Goal: Task Accomplishment & Management: Use online tool/utility

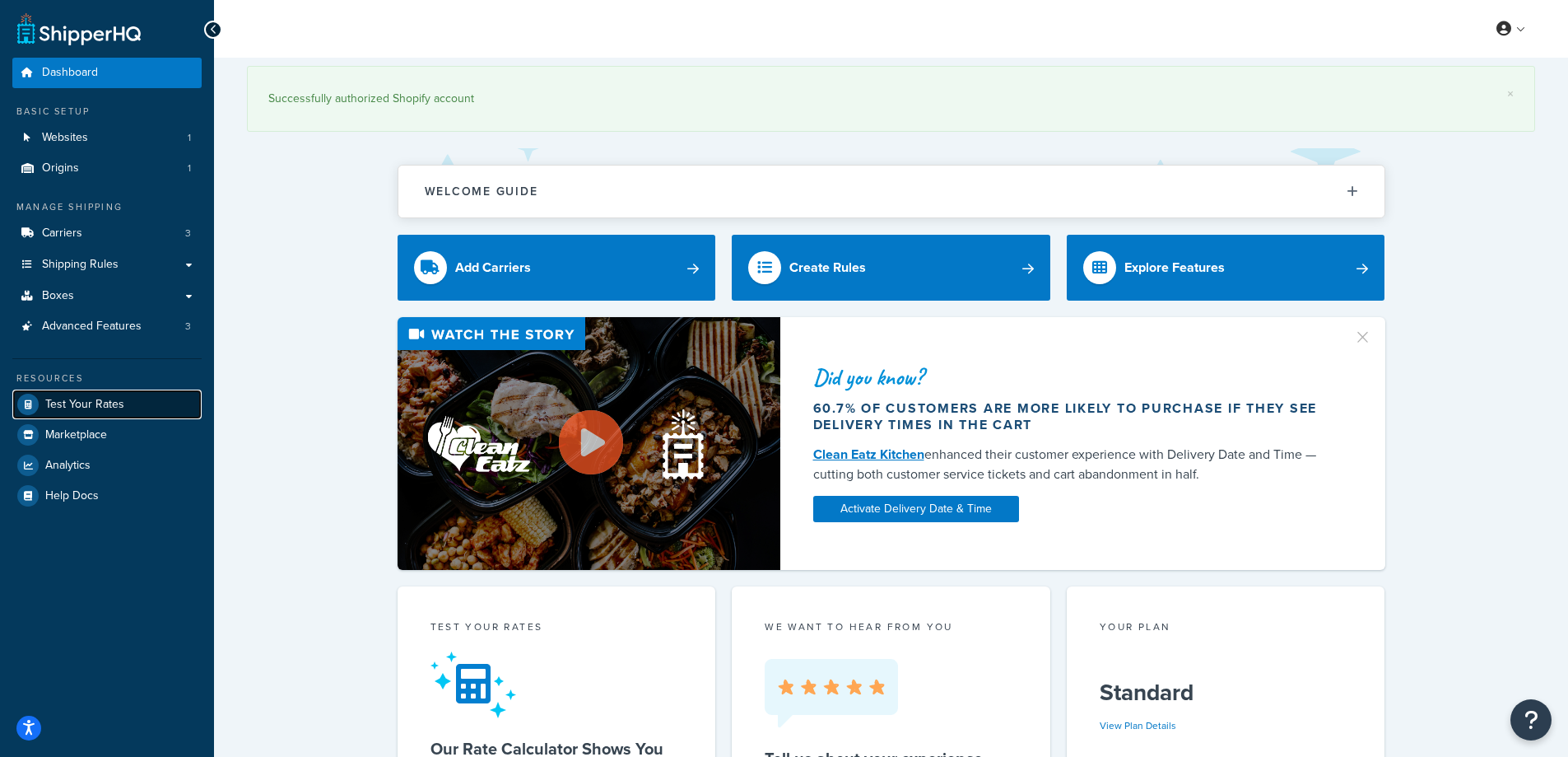
click at [90, 410] on span "Test Your Rates" at bounding box center [84, 405] width 79 height 14
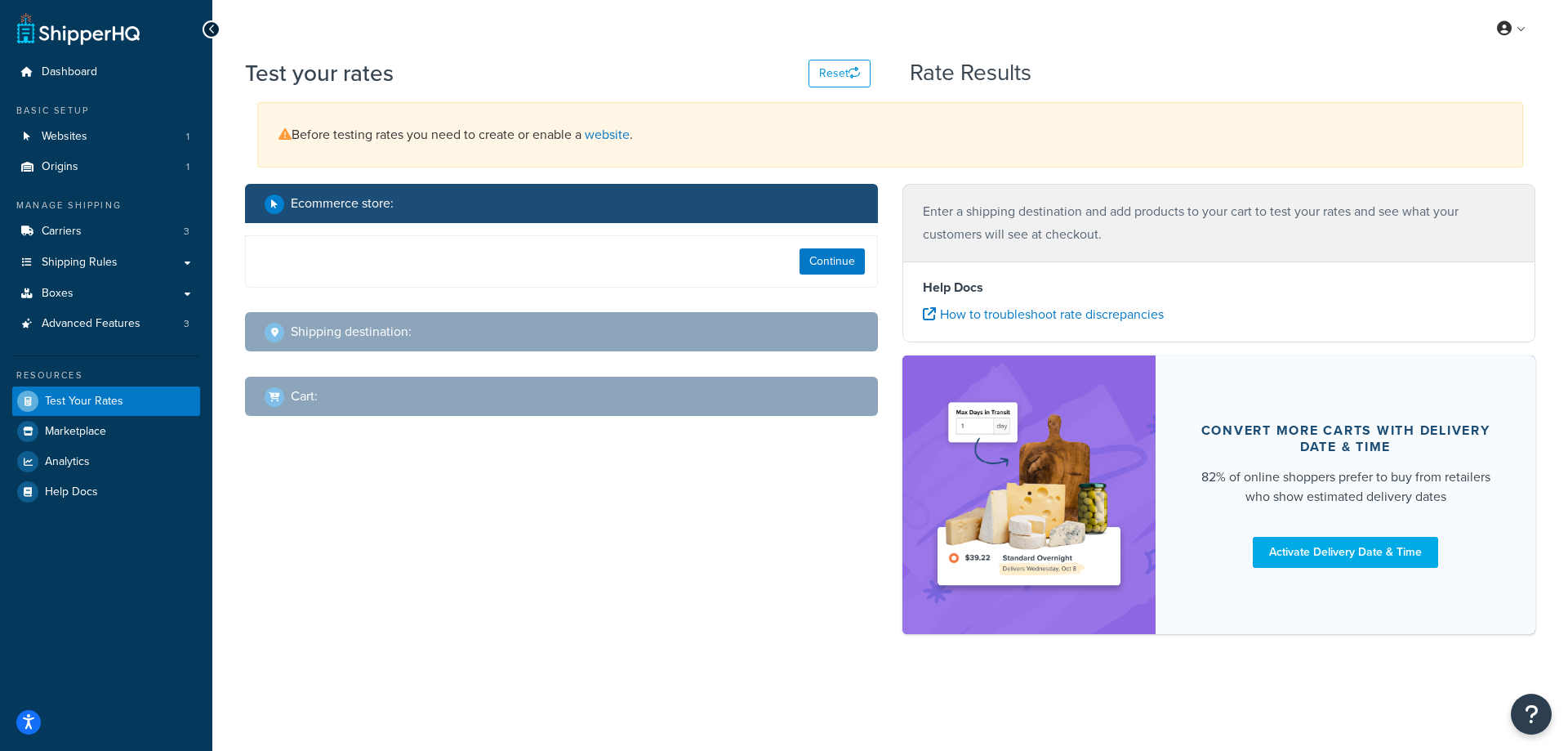
select select "[GEOGRAPHIC_DATA]"
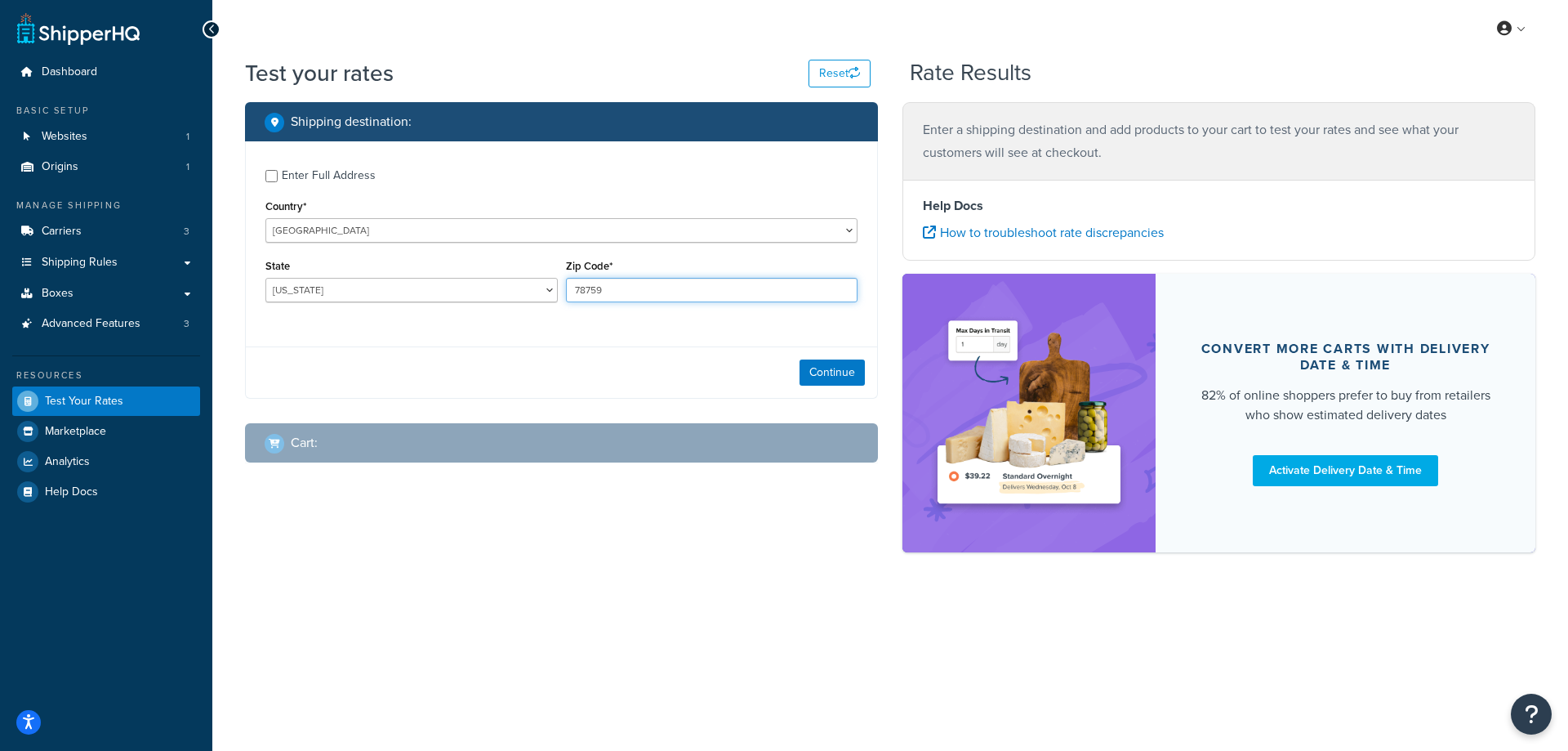
drag, startPoint x: 653, startPoint y: 289, endPoint x: 556, endPoint y: 292, distance: 97.0
click at [556, 292] on div "State [US_STATE] [US_STATE] [US_STATE] [US_STATE] [US_STATE] Armed Forces Ameri…" at bounding box center [561, 285] width 601 height 60
paste input "80634"
type input "80634"
click at [486, 330] on div "Enter Full Address Country* [GEOGRAPHIC_DATA] [GEOGRAPHIC_DATA] [GEOGRAPHIC_DAT…" at bounding box center [562, 237] width 631 height 193
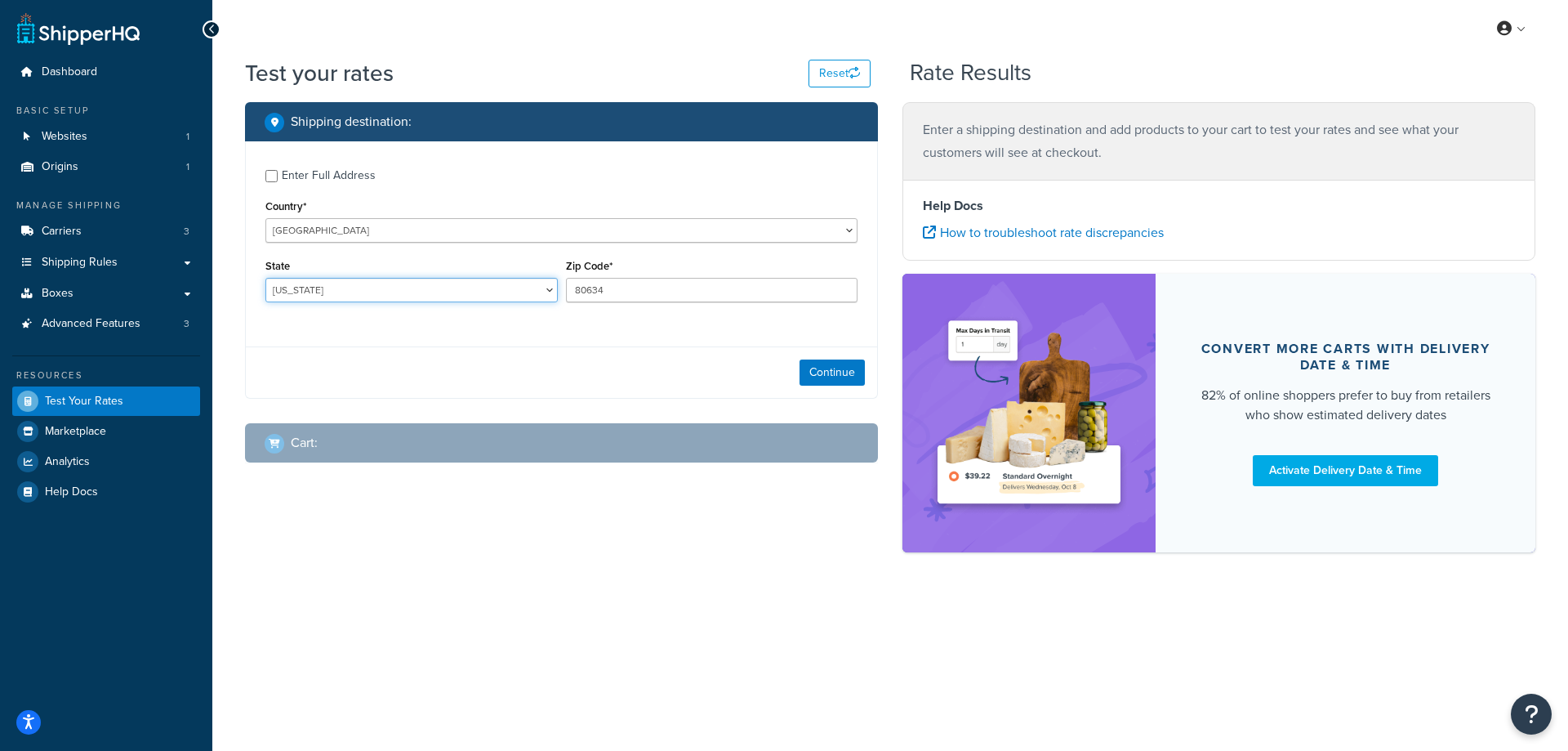
click at [349, 280] on select "[US_STATE] [US_STATE] [US_STATE] [US_STATE] [US_STATE] Armed Forces Americas Ar…" at bounding box center [412, 290] width 292 height 25
select select "CO"
click at [266, 278] on select "[US_STATE] [US_STATE] [US_STATE] [US_STATE] [US_STATE] Armed Forces Americas Ar…" at bounding box center [412, 290] width 292 height 25
click at [341, 542] on div "Shipping destination : Enter Full Address Country* [GEOGRAPHIC_DATA] [GEOGRAPHI…" at bounding box center [890, 335] width 1315 height 466
click at [825, 370] on button "Continue" at bounding box center [832, 373] width 65 height 26
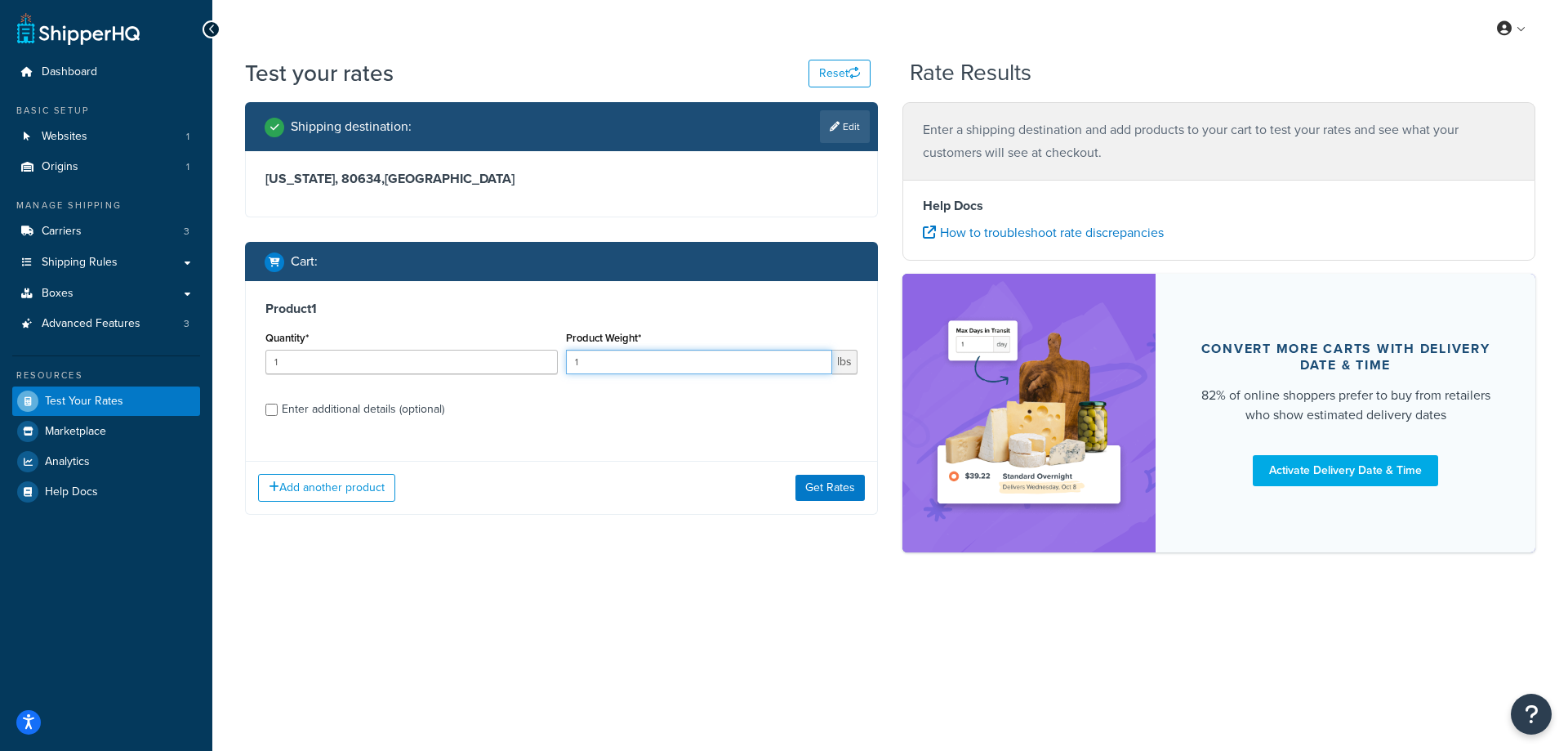
drag, startPoint x: 610, startPoint y: 358, endPoint x: 565, endPoint y: 361, distance: 45.1
click at [566, 361] on input "1" at bounding box center [700, 362] width 267 height 25
paste input "0.15"
type input "0.15"
click at [470, 367] on input "1" at bounding box center [412, 362] width 292 height 25
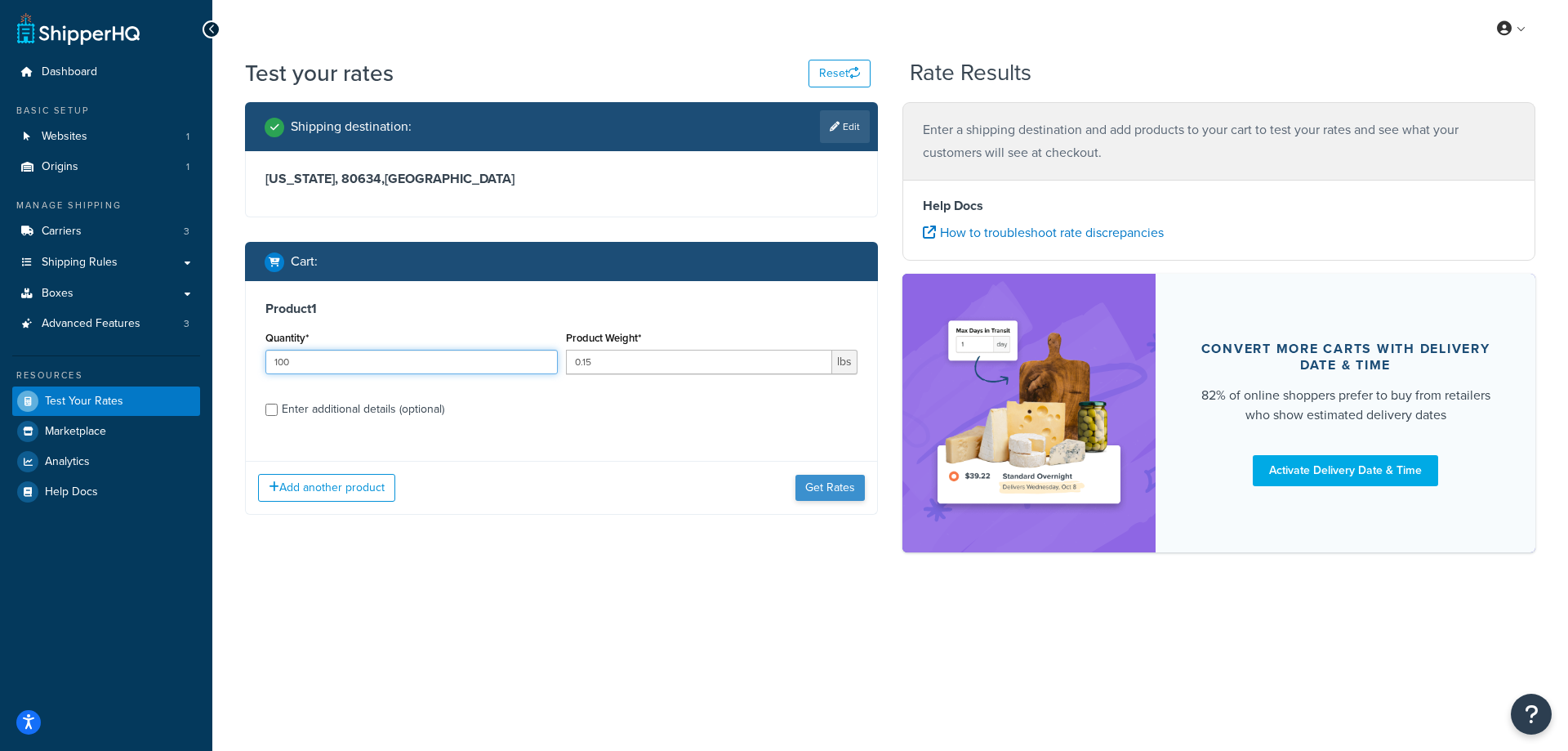
type input "100"
click at [832, 481] on button "Get Rates" at bounding box center [830, 488] width 69 height 26
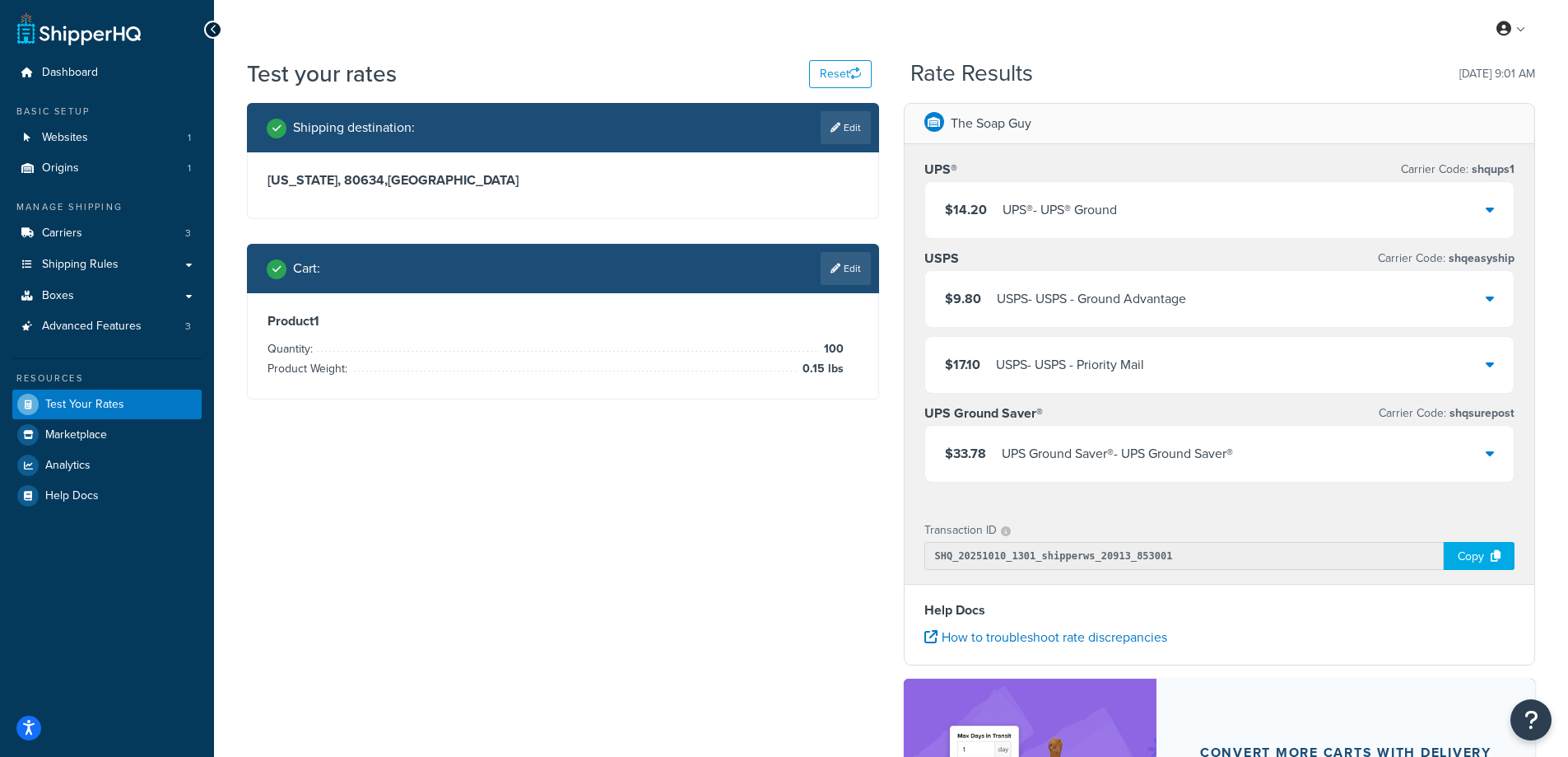
click at [1057, 303] on div "USPS - USPS - Ground Advantage" at bounding box center [1092, 299] width 190 height 23
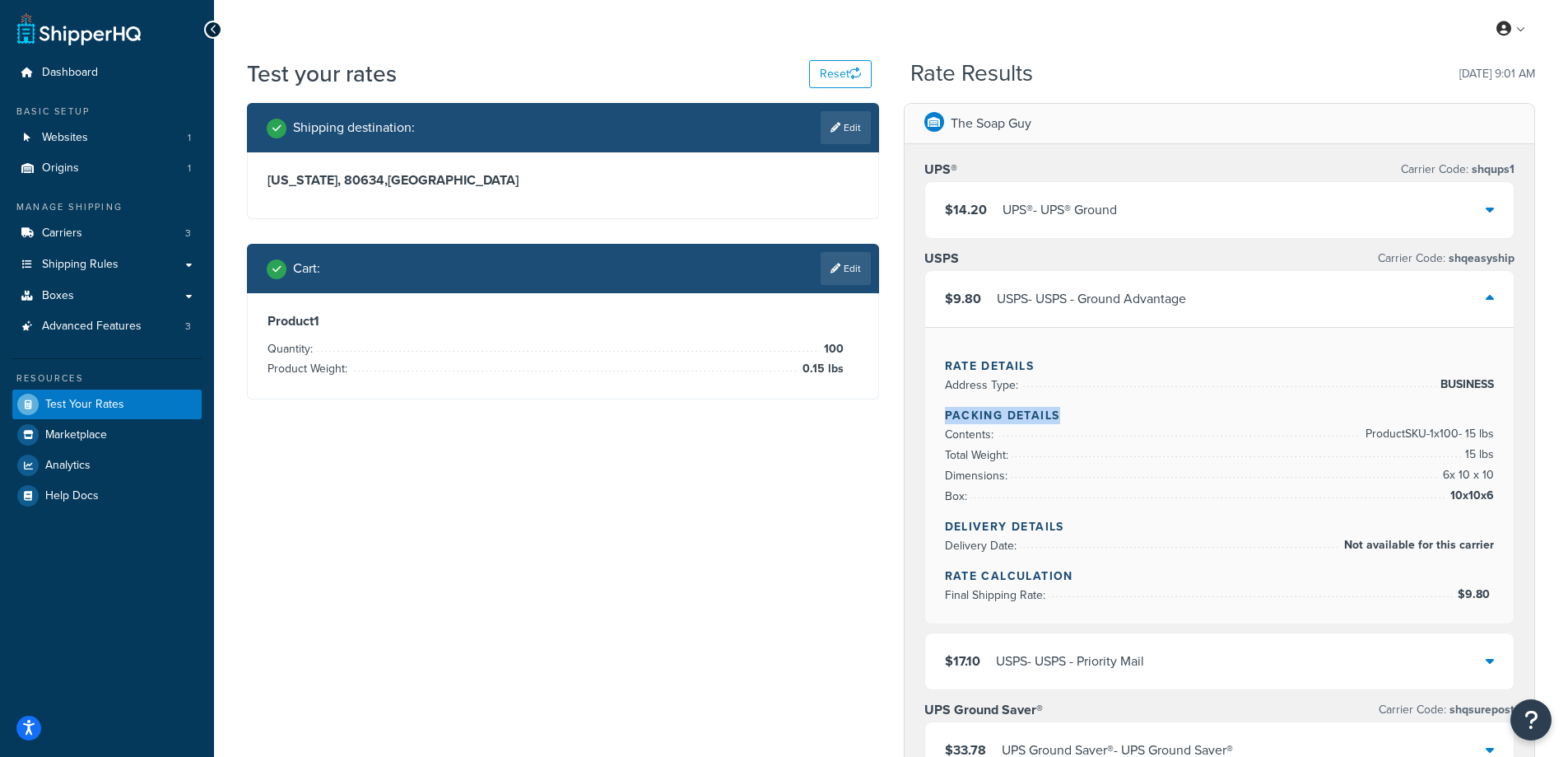
drag, startPoint x: 1032, startPoint y: 410, endPoint x: 940, endPoint y: 410, distance: 92.0
click at [940, 410] on div "Rate Details Address Type: BUSINESS Packing Details Contents: Product SKU-1 x 1…" at bounding box center [1220, 475] width 589 height 296
copy h4 "Packing Details"
drag, startPoint x: 1500, startPoint y: 488, endPoint x: 1492, endPoint y: 495, distance: 10.6
click at [1492, 495] on div "Rate Details Address Type: BUSINESS Packing Details Contents: Product SKU-1 x 1…" at bounding box center [1220, 475] width 589 height 296
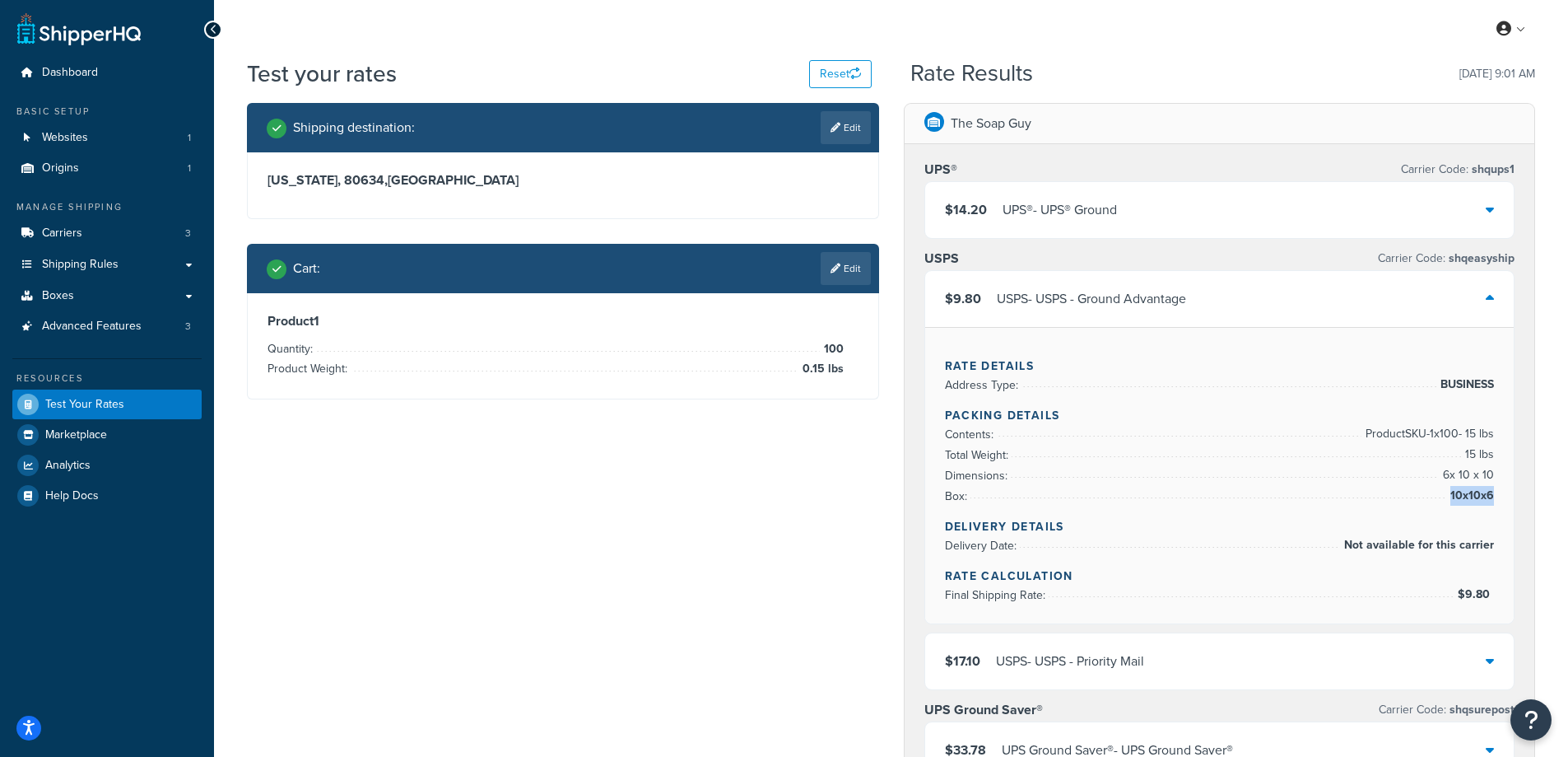
copy li "10x10x6"
click at [1493, 450] on div "Rate Details Address Type: BUSINESS Packing Details Contents: Product SKU-1 x 1…" at bounding box center [1220, 475] width 589 height 296
copy li "15 lbs"
